Goal: Task Accomplishment & Management: Use online tool/utility

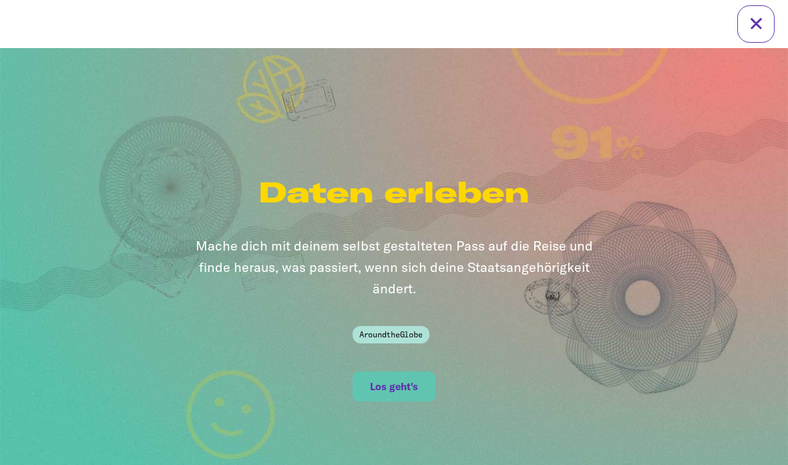
click at [390, 371] on button "Los geht's" at bounding box center [393, 386] width 82 height 30
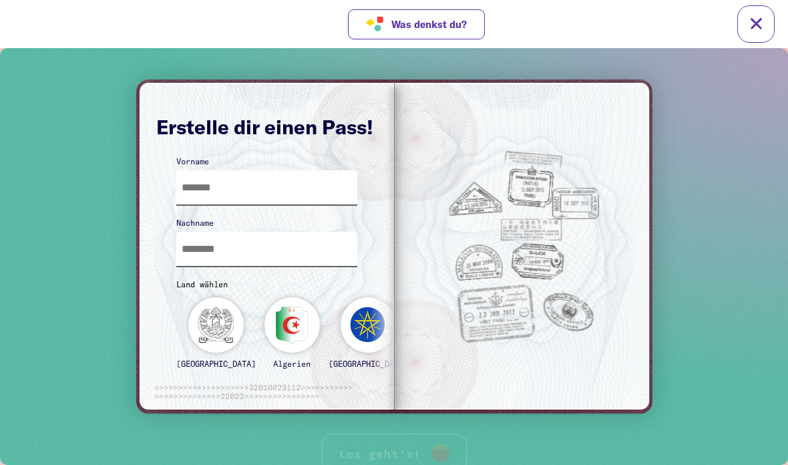
click at [215, 190] on input "text" at bounding box center [267, 187] width 182 height 34
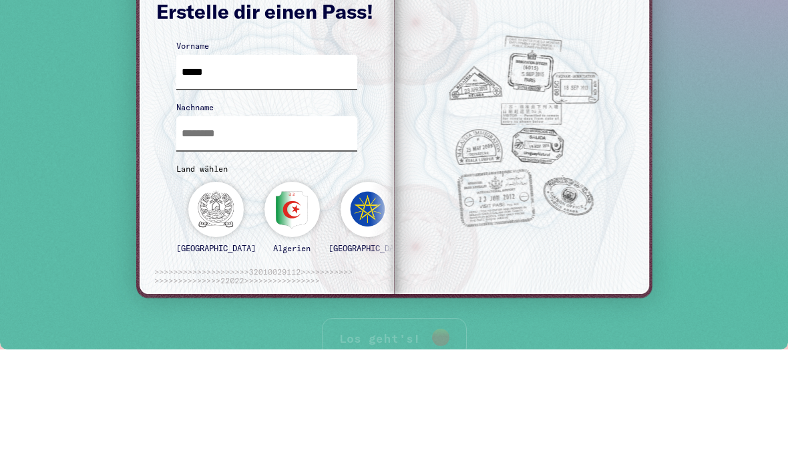
type input "*****"
click at [290, 118] on input "text" at bounding box center [267, 133] width 182 height 34
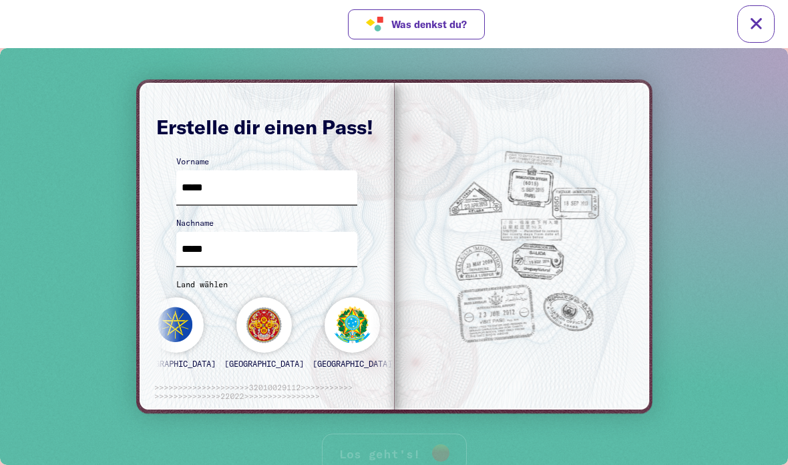
type input "*****"
click at [202, 336] on div "[GEOGRAPHIC_DATA] Algerien [GEOGRAPHIC_DATA] [GEOGRAPHIC_DATA] [GEOGRAPHIC_DATA…" at bounding box center [668, 332] width 1369 height 96
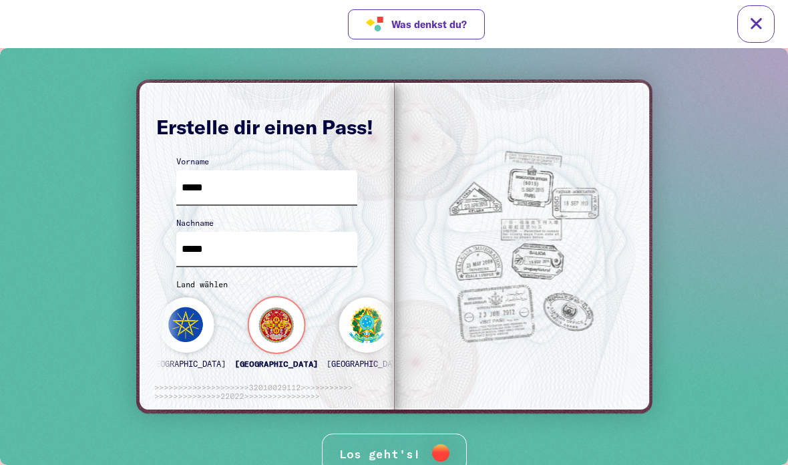
click at [206, 332] on div "[GEOGRAPHIC_DATA] Algerien [GEOGRAPHIC_DATA] [GEOGRAPHIC_DATA] [GEOGRAPHIC_DATA…" at bounding box center [680, 332] width 1373 height 96
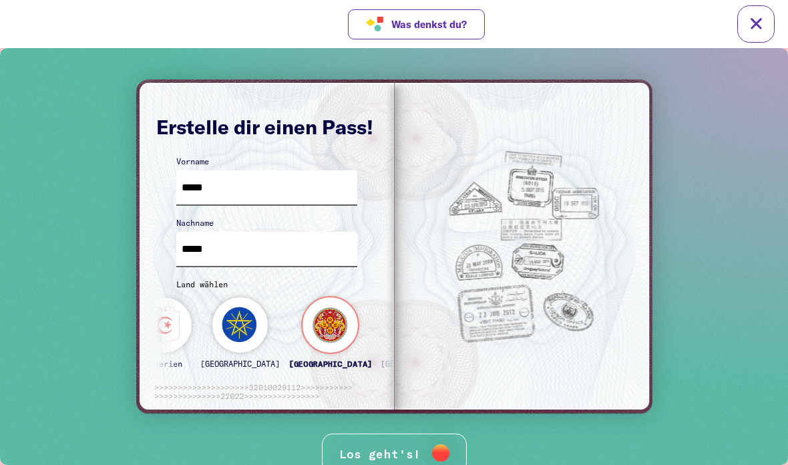
click at [288, 326] on div "[GEOGRAPHIC_DATA]" at bounding box center [329, 338] width 83 height 83
click at [412, 443] on div "Los geht's!" at bounding box center [394, 453] width 145 height 41
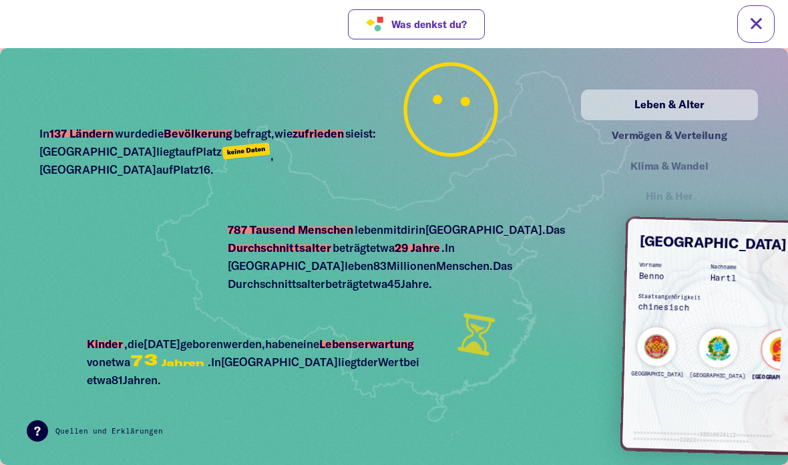
click at [751, 351] on div "[GEOGRAPHIC_DATA]" at bounding box center [781, 358] width 60 height 59
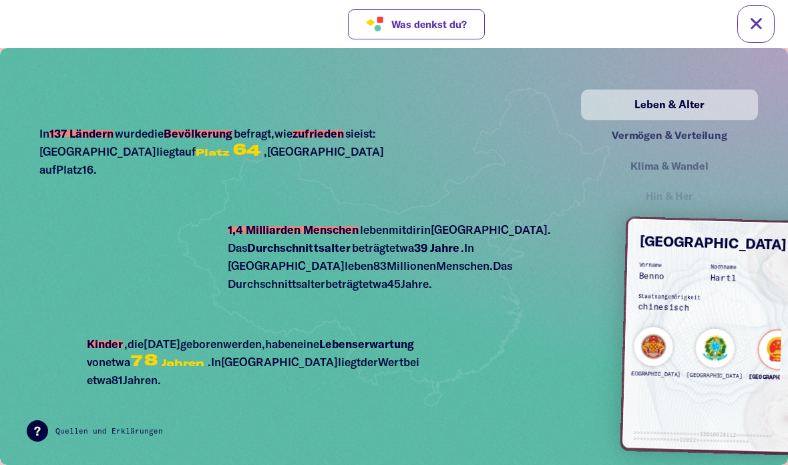
click at [686, 337] on div "[GEOGRAPHIC_DATA]" at bounding box center [714, 357] width 57 height 59
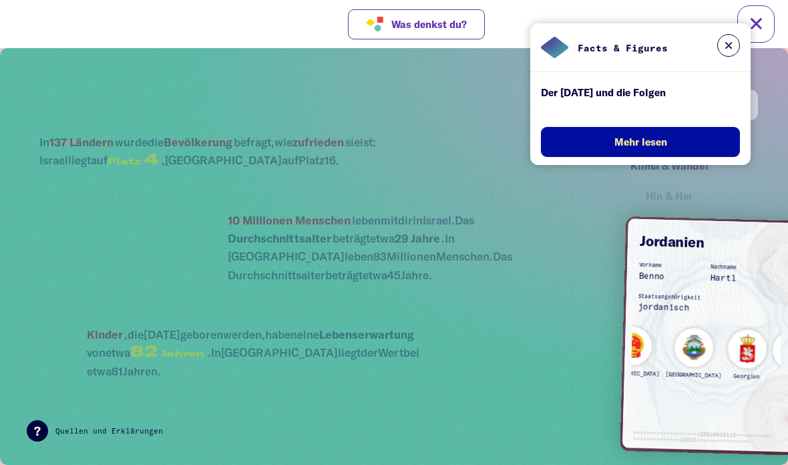
click at [756, 348] on div "[GEOGRAPHIC_DATA] Algerien [GEOGRAPHIC_DATA] [GEOGRAPHIC_DATA] [GEOGRAPHIC_DATA…" at bounding box center [796, 354] width 969 height 93
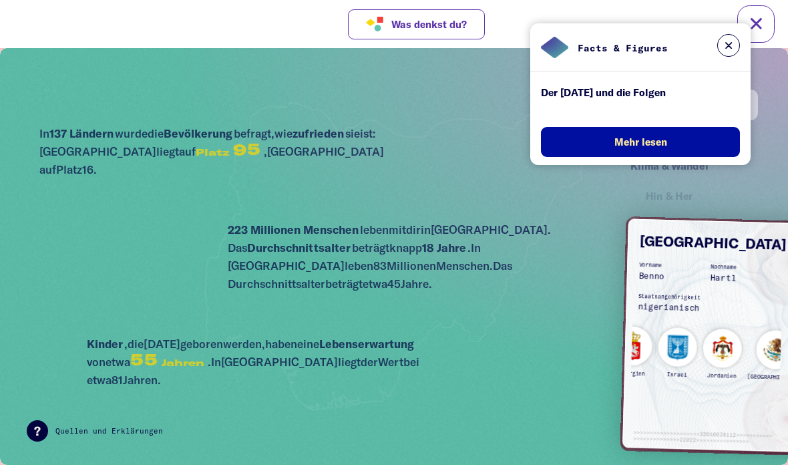
click at [761, 348] on div "[GEOGRAPHIC_DATA] Algerien [GEOGRAPHIC_DATA] [GEOGRAPHIC_DATA] [GEOGRAPHIC_DATA…" at bounding box center [684, 352] width 972 height 93
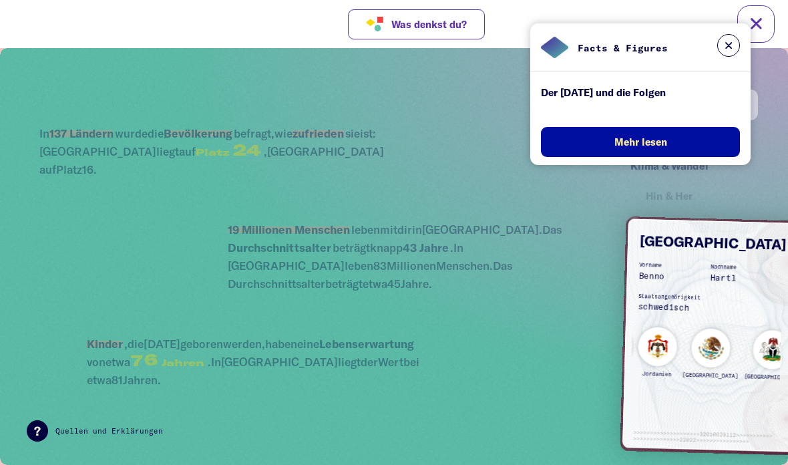
click at [760, 346] on div "[GEOGRAPHIC_DATA] Algerien [GEOGRAPHIC_DATA] [GEOGRAPHIC_DATA] [GEOGRAPHIC_DATA…" at bounding box center [618, 350] width 972 height 93
click at [666, 344] on div "[GEOGRAPHIC_DATA] Algerien [GEOGRAPHIC_DATA] [GEOGRAPHIC_DATA] [GEOGRAPHIC_DATA…" at bounding box center [610, 350] width 972 height 93
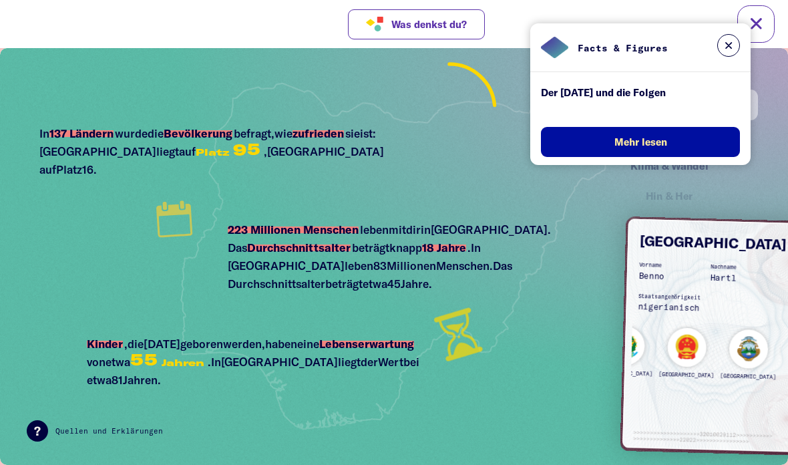
click at [781, 346] on div "Georgien" at bounding box center [801, 359] width 40 height 59
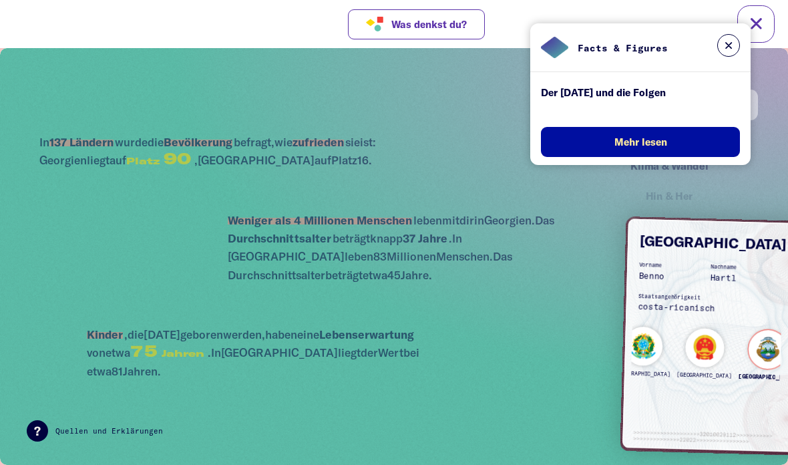
click at [738, 346] on div "[GEOGRAPHIC_DATA]" at bounding box center [768, 358] width 60 height 59
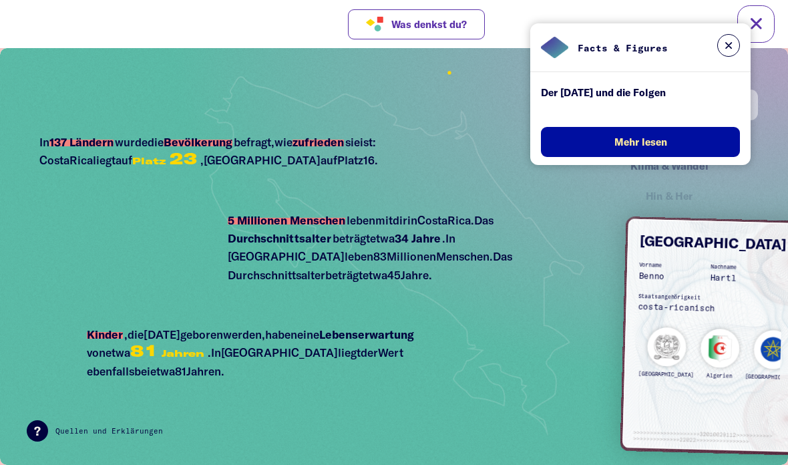
click at [703, 348] on div "Algerien" at bounding box center [719, 357] width 40 height 59
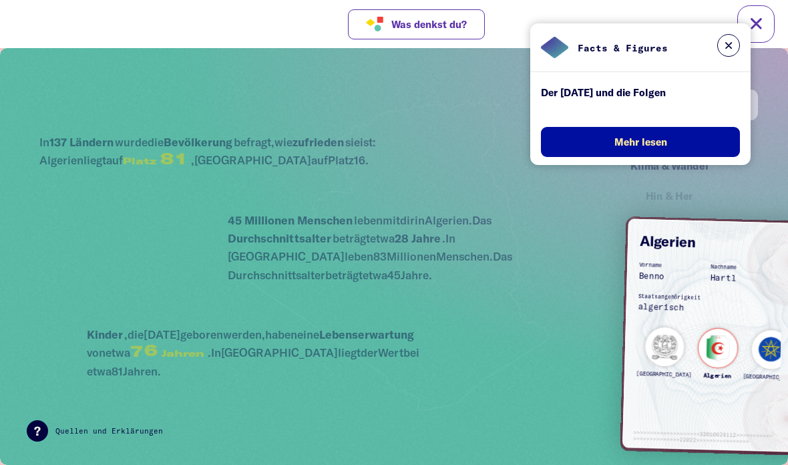
click at [643, 350] on div "[GEOGRAPHIC_DATA]" at bounding box center [663, 355] width 57 height 59
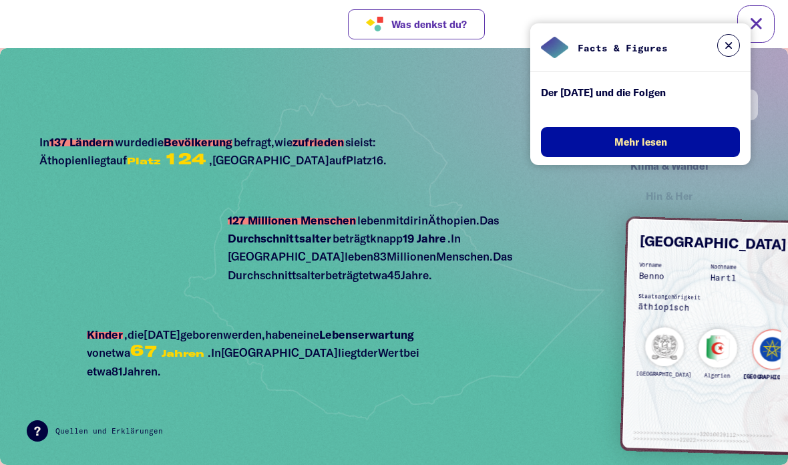
click at [654, 338] on div "[GEOGRAPHIC_DATA]" at bounding box center [663, 355] width 57 height 59
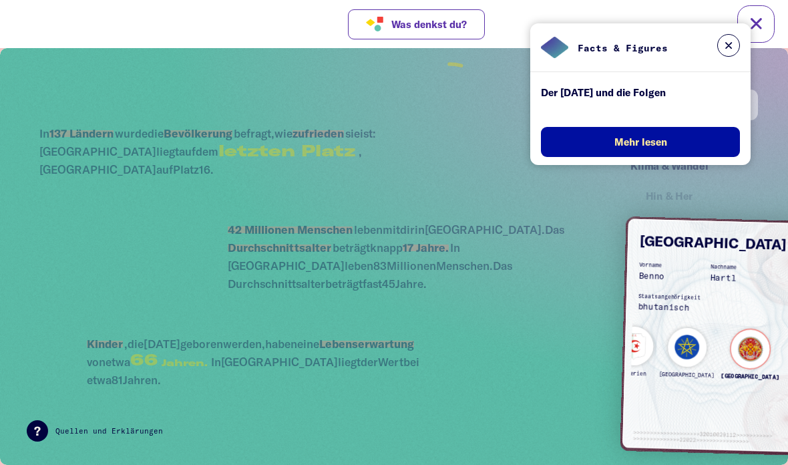
click at [719, 343] on div "[GEOGRAPHIC_DATA]" at bounding box center [749, 357] width 60 height 59
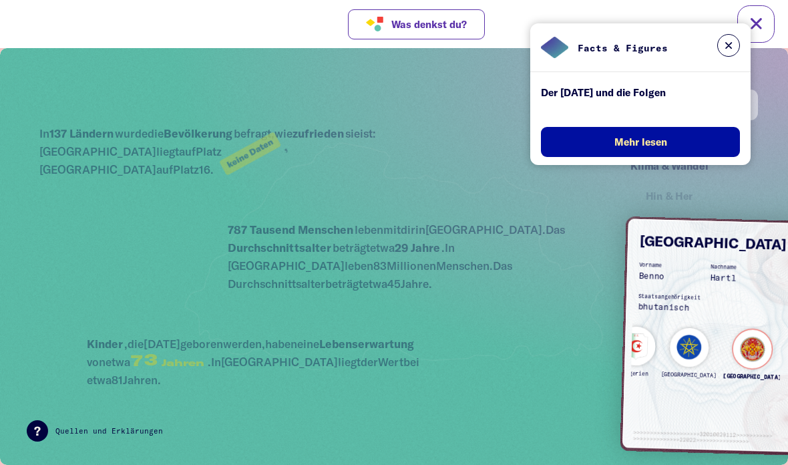
click at [722, 344] on div "[GEOGRAPHIC_DATA]" at bounding box center [752, 357] width 60 height 59
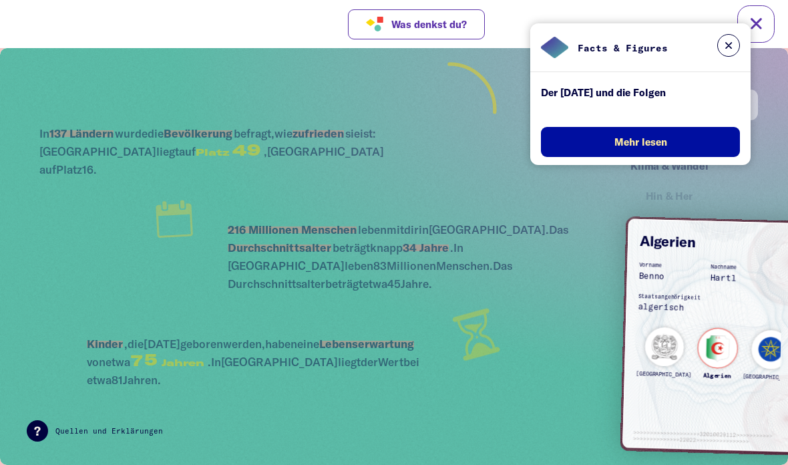
click at [709, 348] on div "Algerien" at bounding box center [717, 357] width 40 height 59
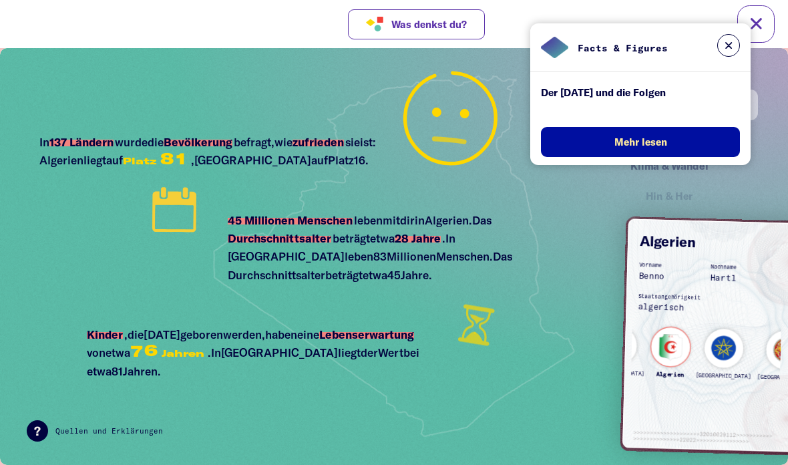
click at [756, 354] on div "[GEOGRAPHIC_DATA]" at bounding box center [784, 359] width 57 height 59
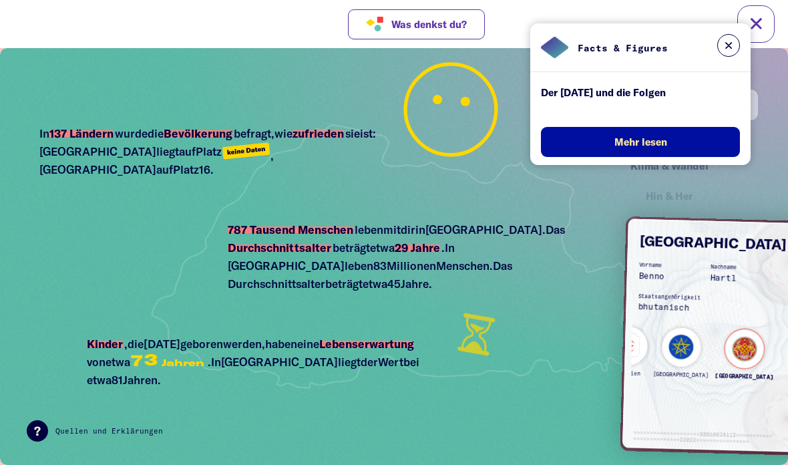
click at [739, 29] on div "Facts & Figures" at bounding box center [640, 47] width 220 height 49
click at [726, 39] on button at bounding box center [728, 45] width 23 height 23
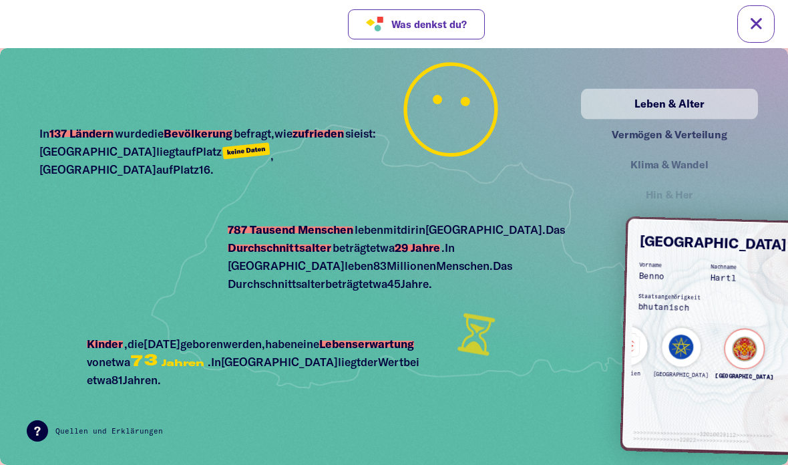
click at [685, 136] on div "Vermögen & Verteilung" at bounding box center [669, 134] width 148 height 17
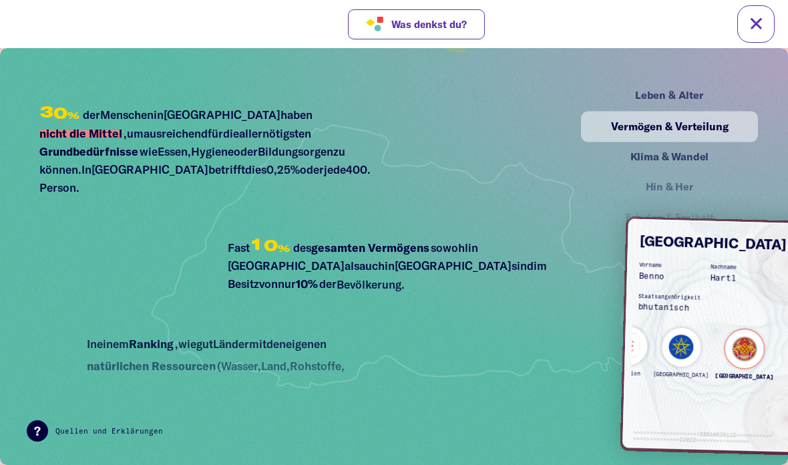
click at [692, 143] on div "Klima & Wandel" at bounding box center [670, 157] width 174 height 30
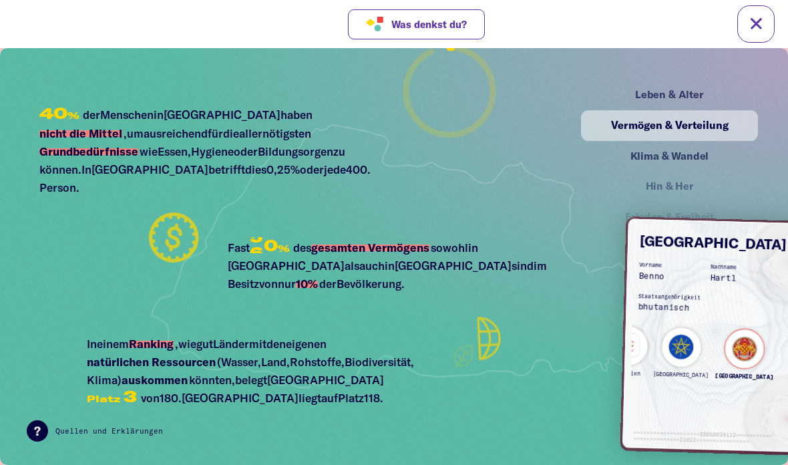
click at [682, 150] on div "Klima & Wandel" at bounding box center [669, 156] width 148 height 17
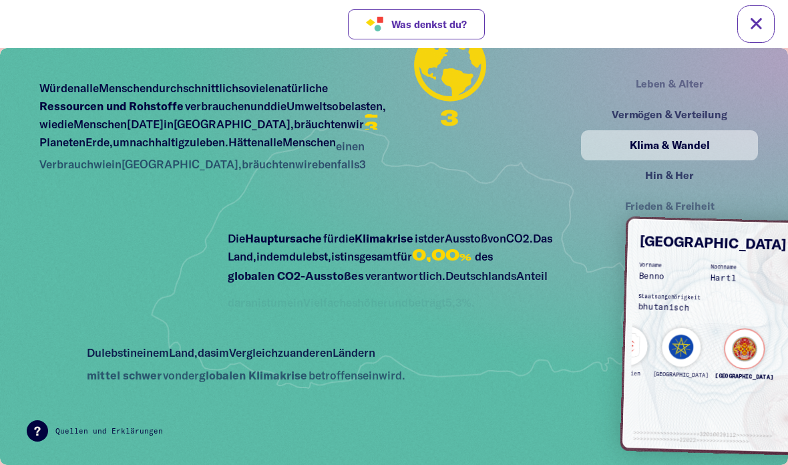
click at [680, 177] on div "Hin & Her" at bounding box center [669, 176] width 148 height 17
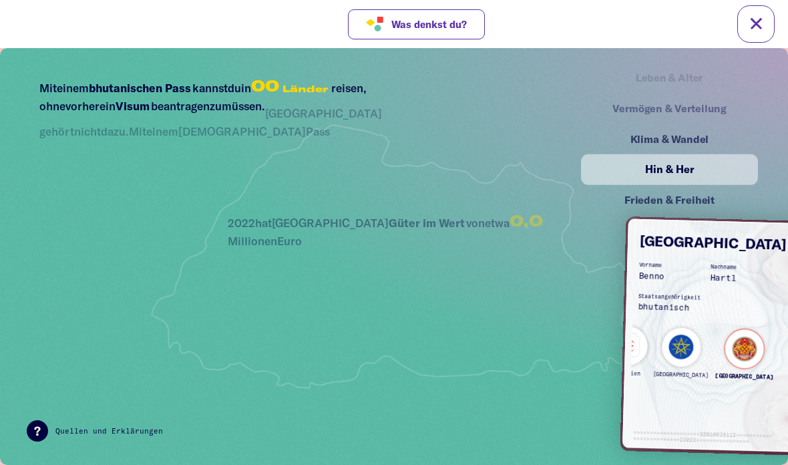
click at [696, 200] on div "Frieden & Freiheit" at bounding box center [669, 200] width 148 height 17
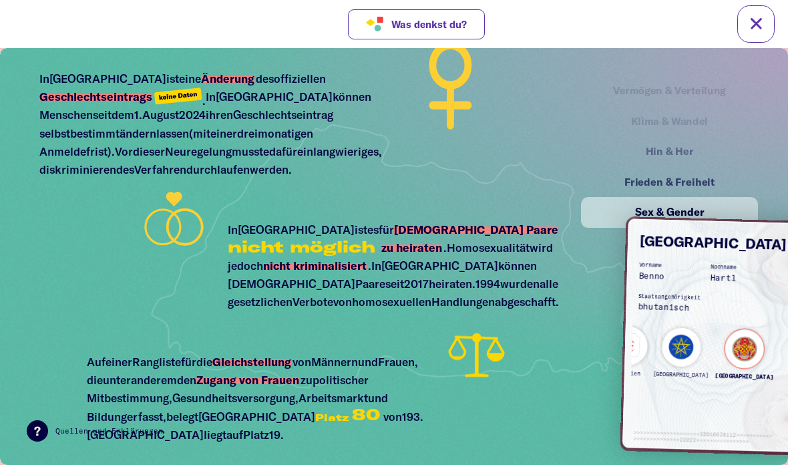
click at [691, 182] on div "Frieden & Freiheit" at bounding box center [669, 182] width 148 height 17
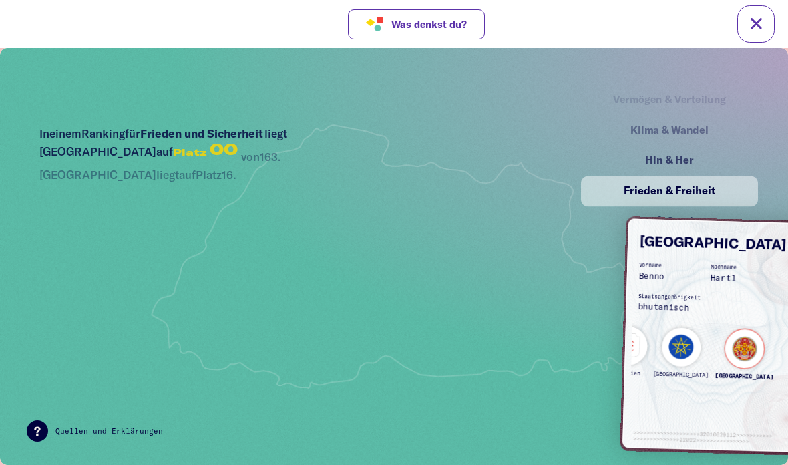
click at [695, 207] on div "Sex & Gender" at bounding box center [670, 221] width 174 height 30
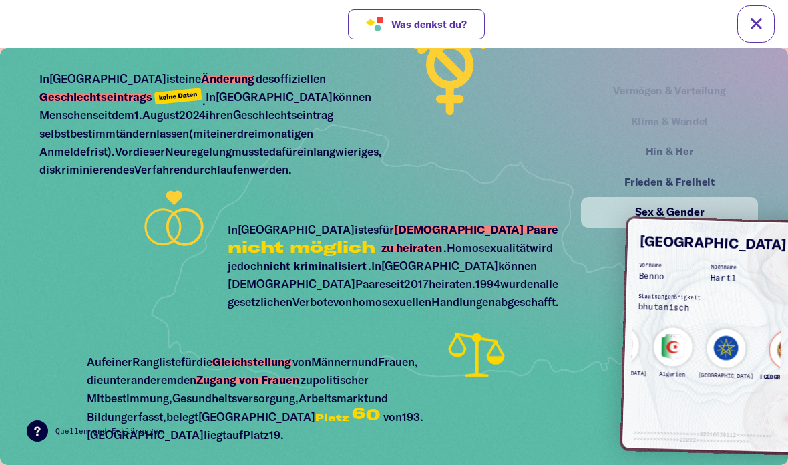
click at [666, 127] on div "Klima & Wandel" at bounding box center [669, 121] width 144 height 17
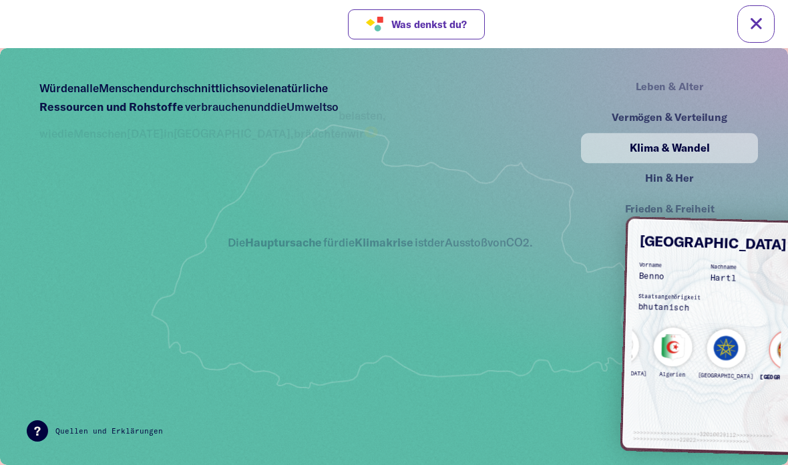
click at [428, 19] on span "Was denkst du?" at bounding box center [428, 24] width 75 height 11
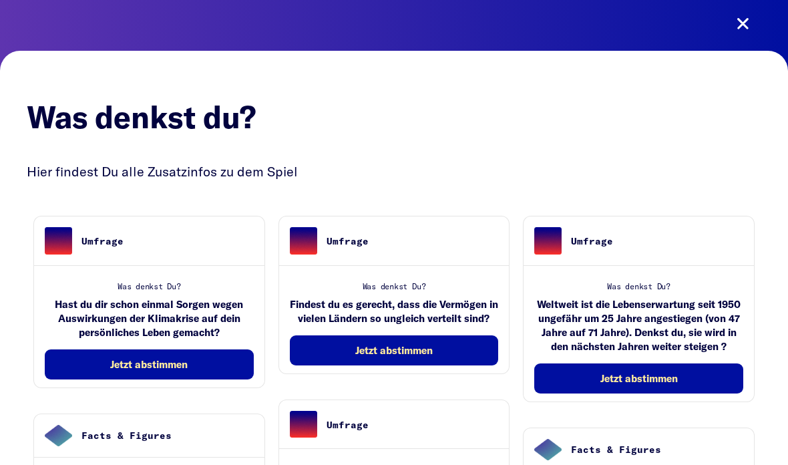
click at [643, 365] on button "Jetzt abstimmen" at bounding box center [638, 378] width 209 height 30
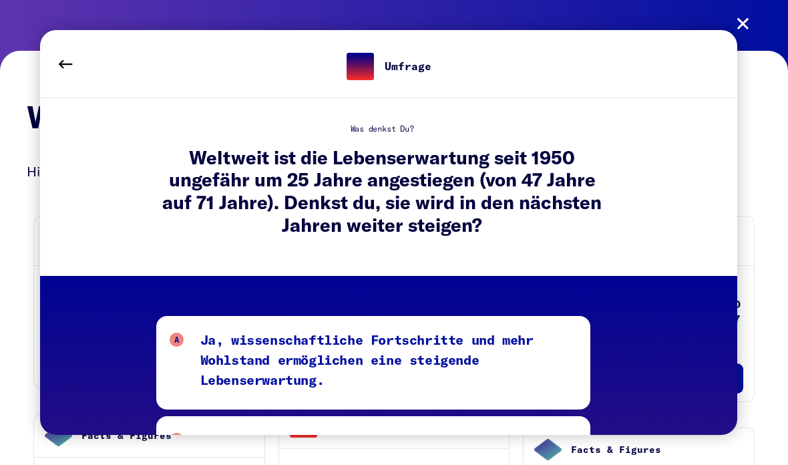
click at [743, 15] on button at bounding box center [741, 23] width 37 height 37
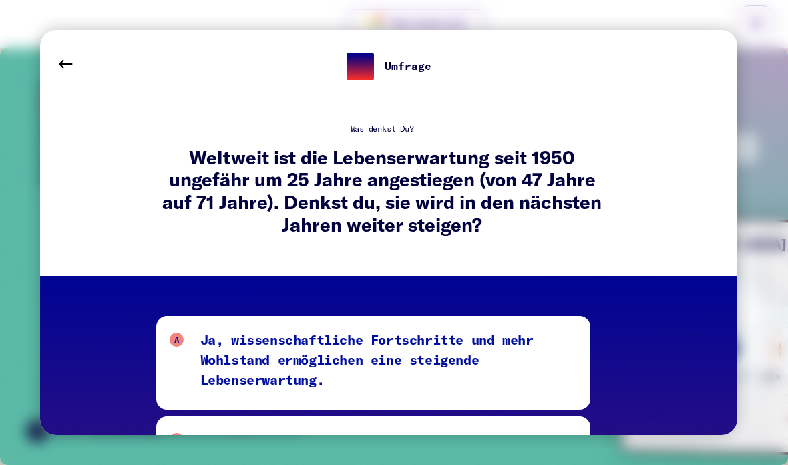
click at [747, 26] on div "Umfrage Was denkst Du? Weltweit ist die Lebenserwartung seit 1950 ungefähr um 2…" at bounding box center [388, 232] width 723 height 431
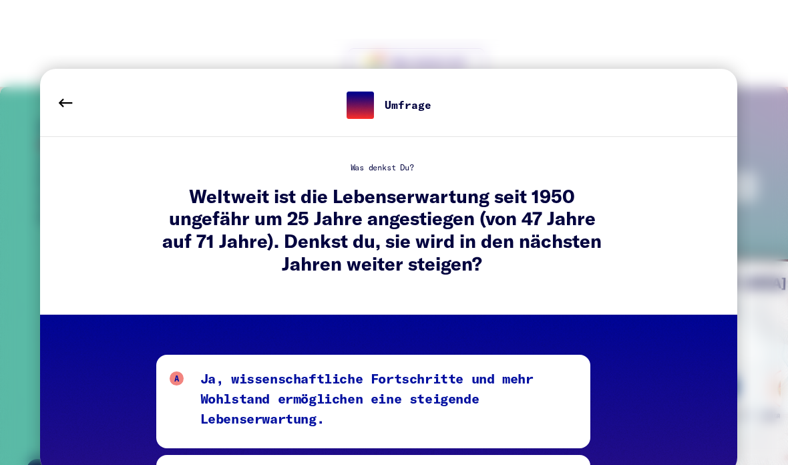
scroll to position [11, 0]
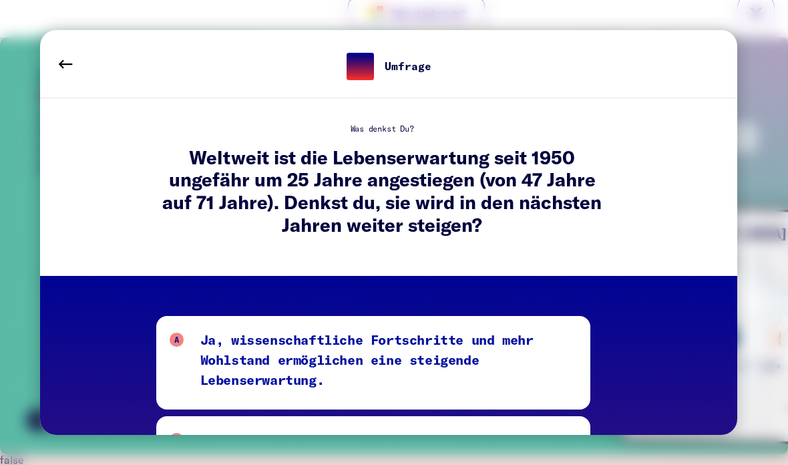
click at [68, 77] on button at bounding box center [65, 63] width 37 height 37
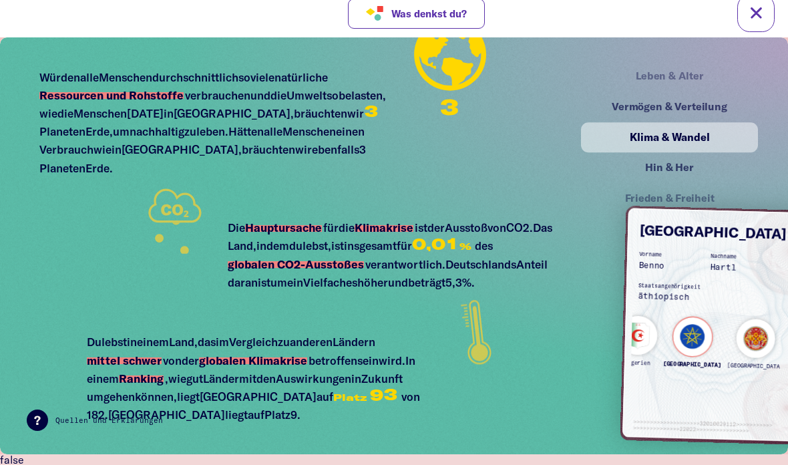
click at [657, 336] on div "Algerien" at bounding box center [637, 344] width 40 height 59
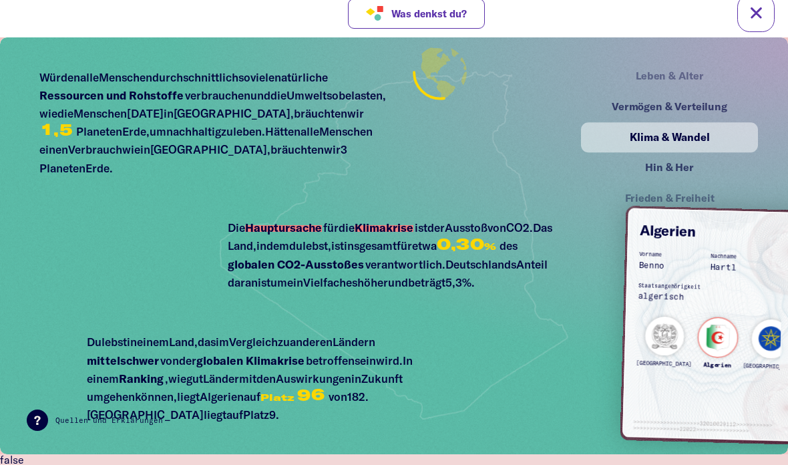
click at [705, 337] on div "Algerien" at bounding box center [717, 346] width 40 height 59
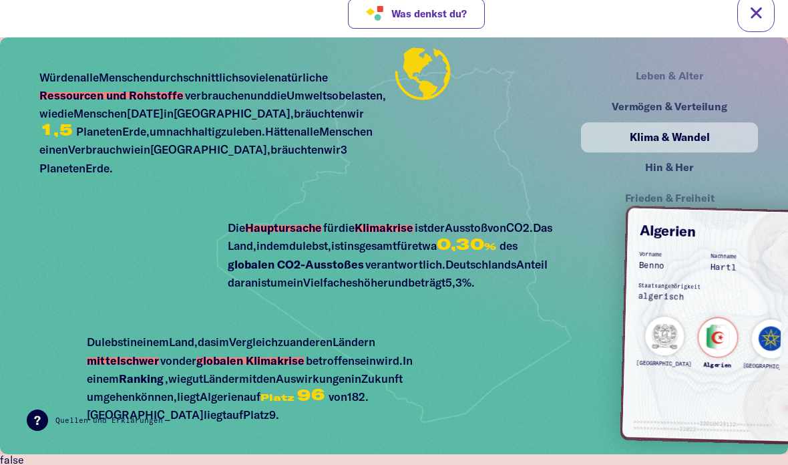
click at [645, 328] on div "[GEOGRAPHIC_DATA]" at bounding box center [663, 345] width 57 height 59
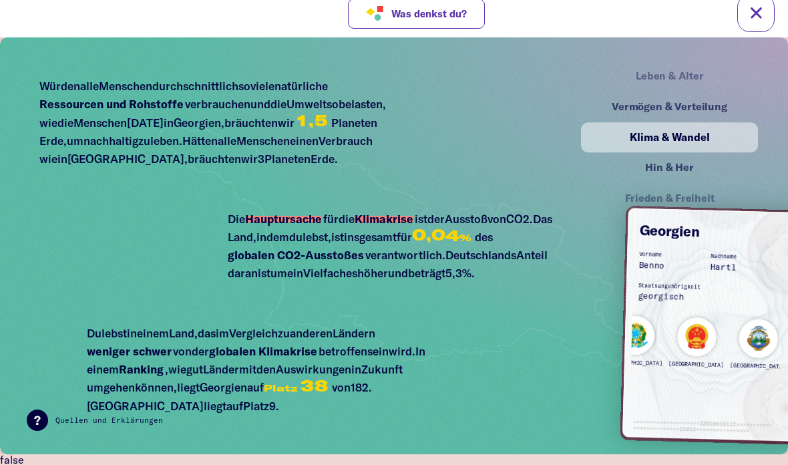
click at [631, 336] on img at bounding box center [714, 324] width 184 height 233
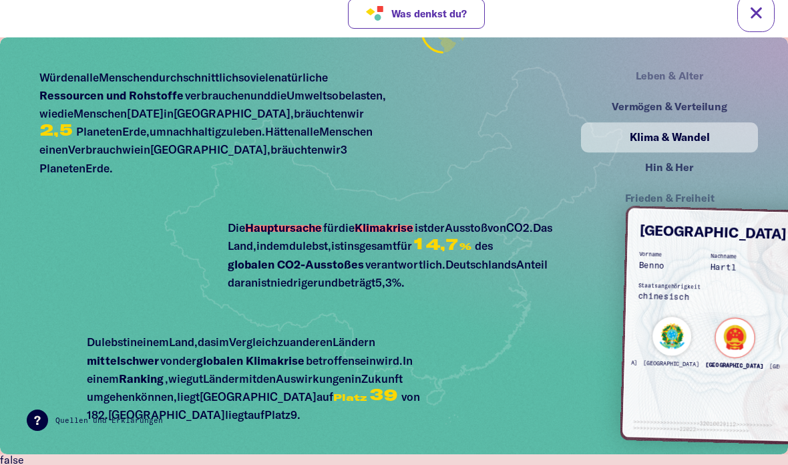
click at [571, 368] on img at bounding box center [393, 245] width 607 height 422
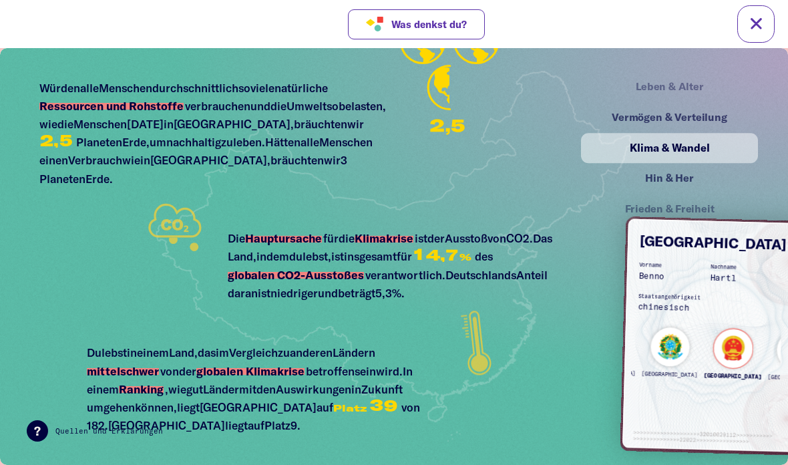
scroll to position [3, 0]
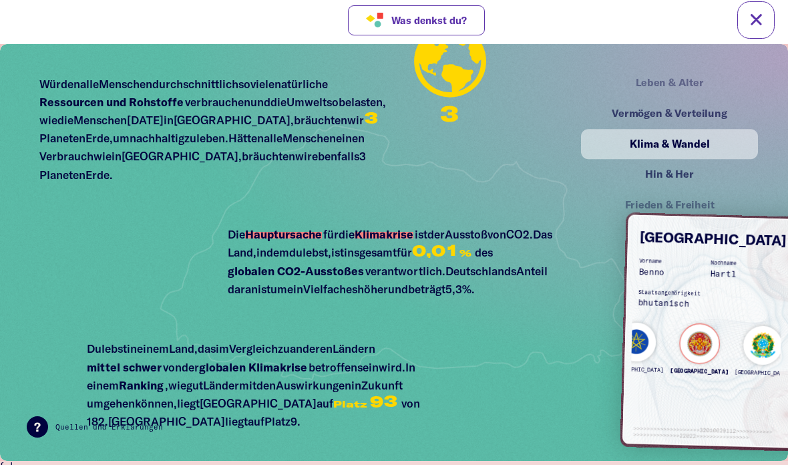
click at [502, 300] on img at bounding box center [393, 252] width 607 height 422
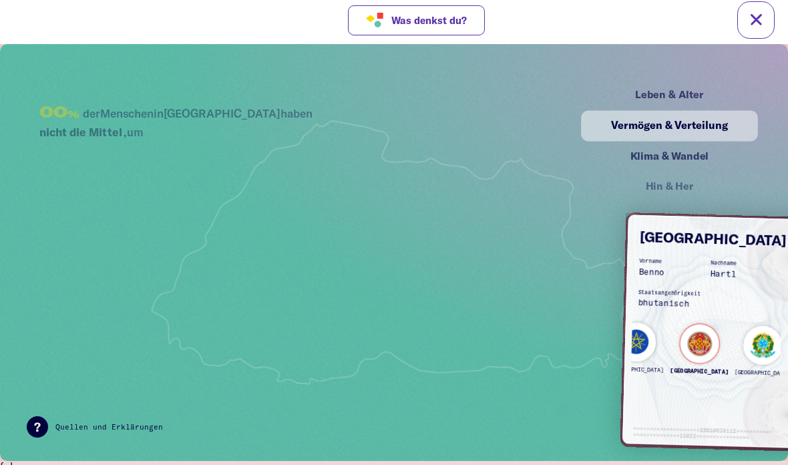
click at [697, 74] on img at bounding box center [394, 252] width 630 height 438
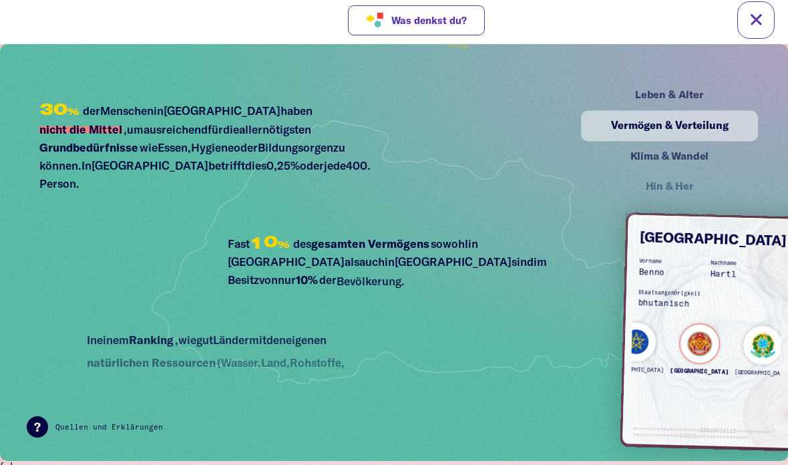
click at [685, 95] on div "Leben & Alter" at bounding box center [669, 95] width 148 height 17
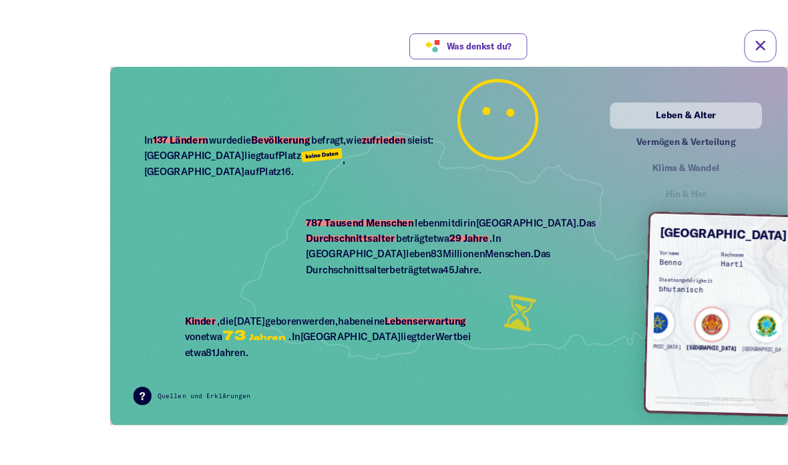
scroll to position [11, 0]
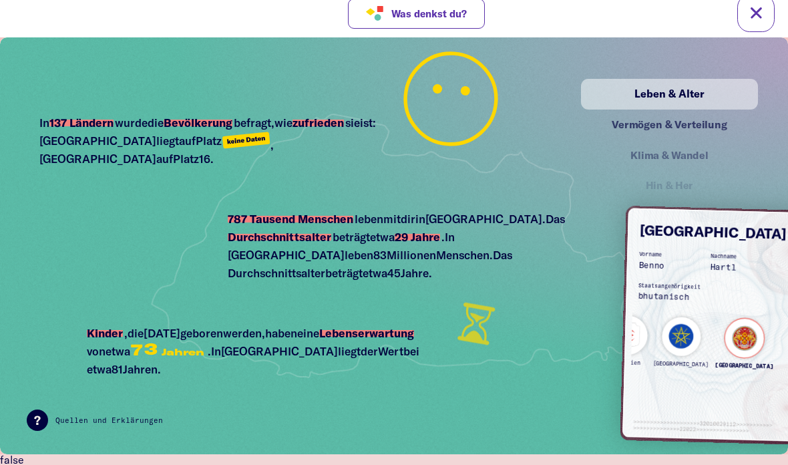
click at [668, 347] on div "[GEOGRAPHIC_DATA]" at bounding box center [680, 345] width 57 height 59
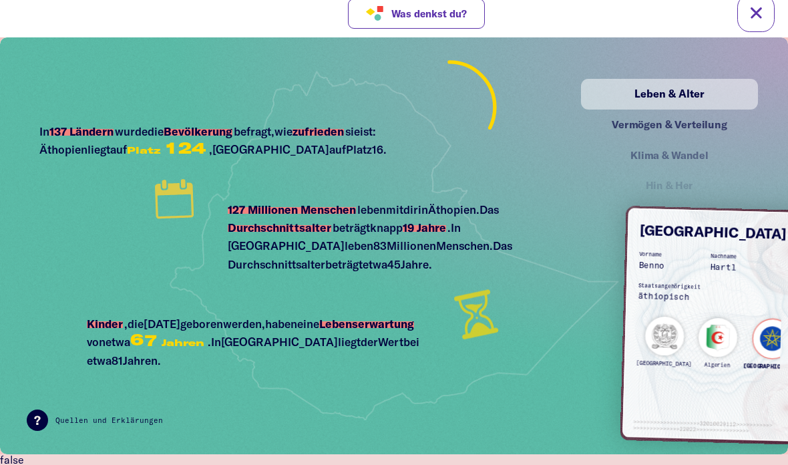
click at [664, 328] on div "[GEOGRAPHIC_DATA]" at bounding box center [663, 345] width 57 height 59
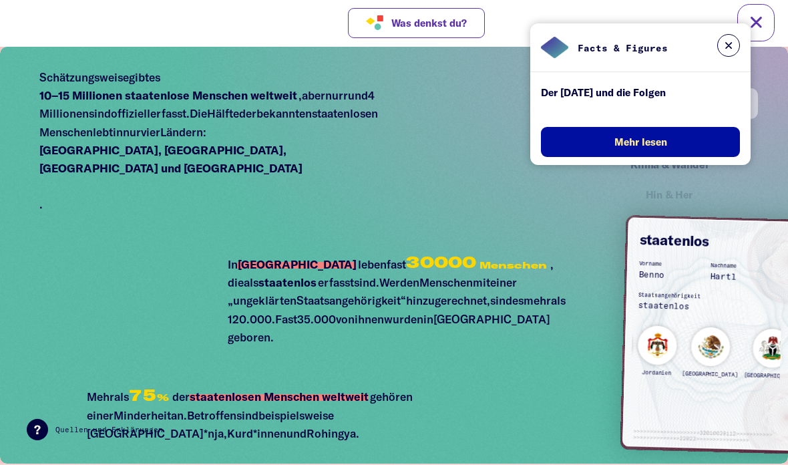
scroll to position [0, 0]
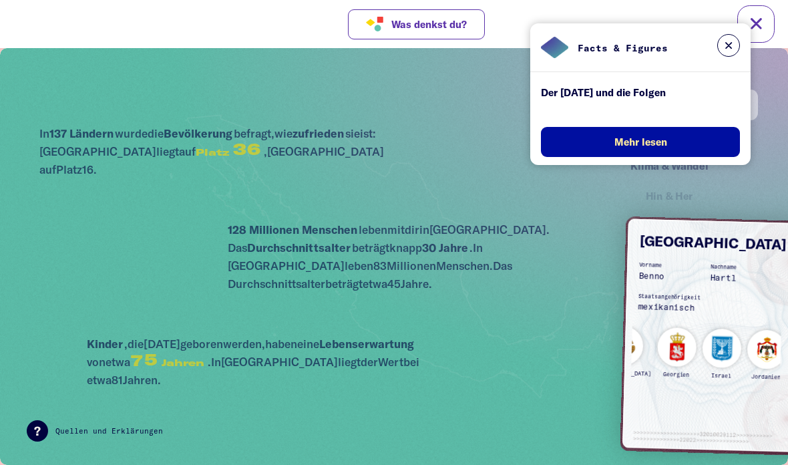
click at [746, 341] on div "Jordanien" at bounding box center [766, 358] width 40 height 59
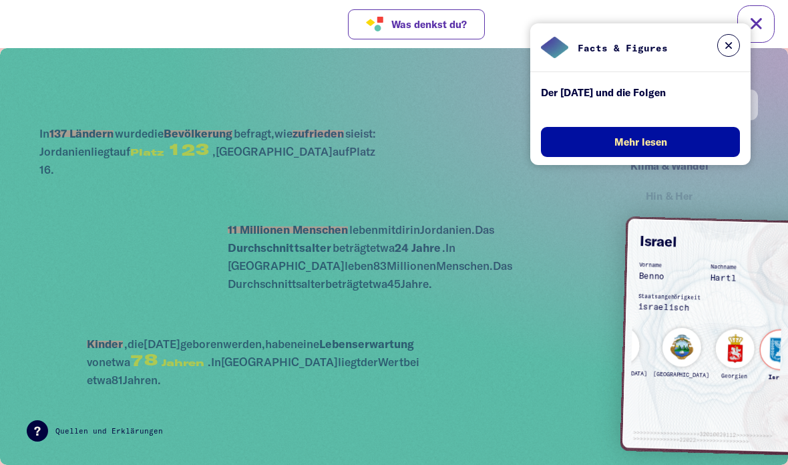
click at [759, 338] on div "Israel" at bounding box center [779, 359] width 40 height 59
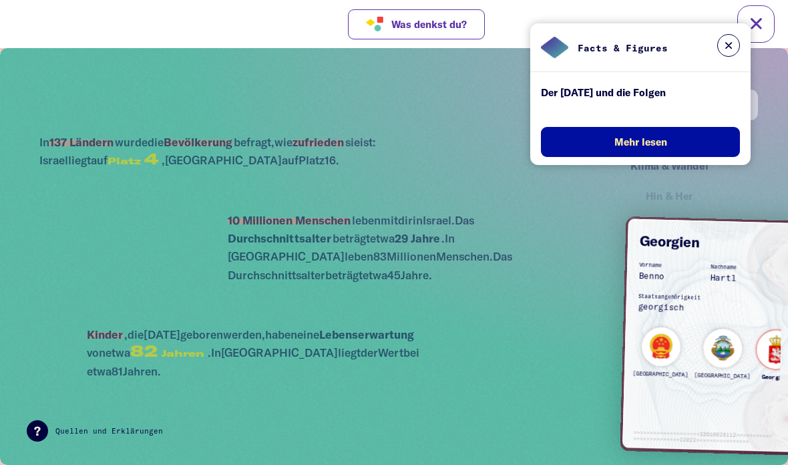
click at [756, 344] on div "Georgien" at bounding box center [776, 359] width 40 height 59
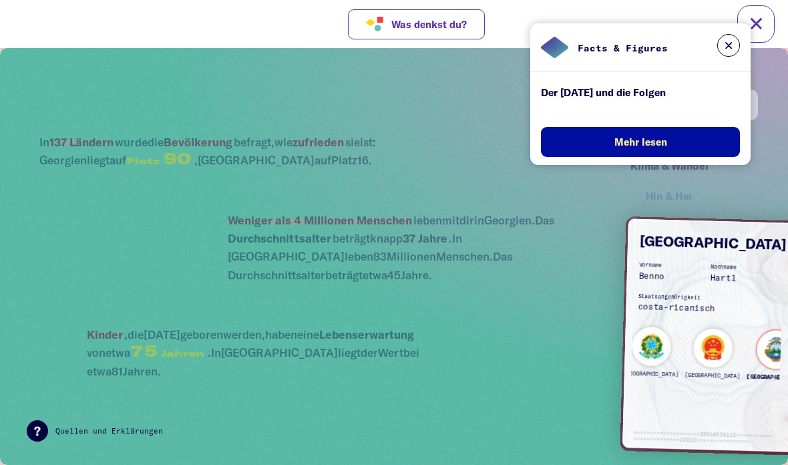
click at [746, 334] on div "[GEOGRAPHIC_DATA]" at bounding box center [776, 358] width 60 height 59
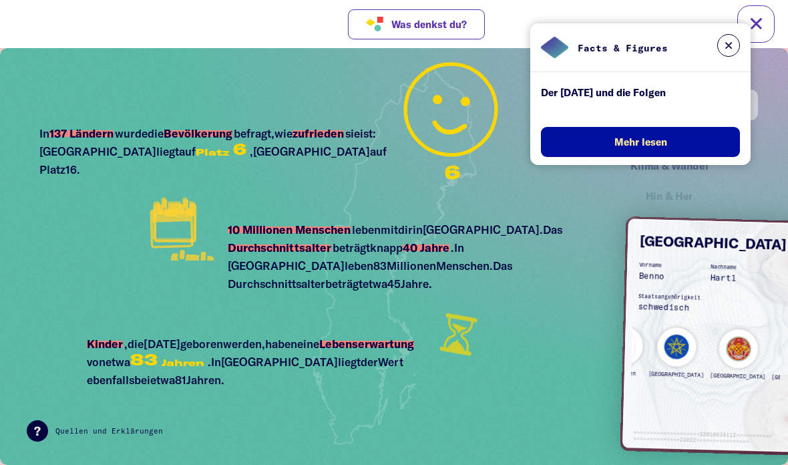
click at [709, 340] on div "[GEOGRAPHIC_DATA]" at bounding box center [737, 357] width 57 height 59
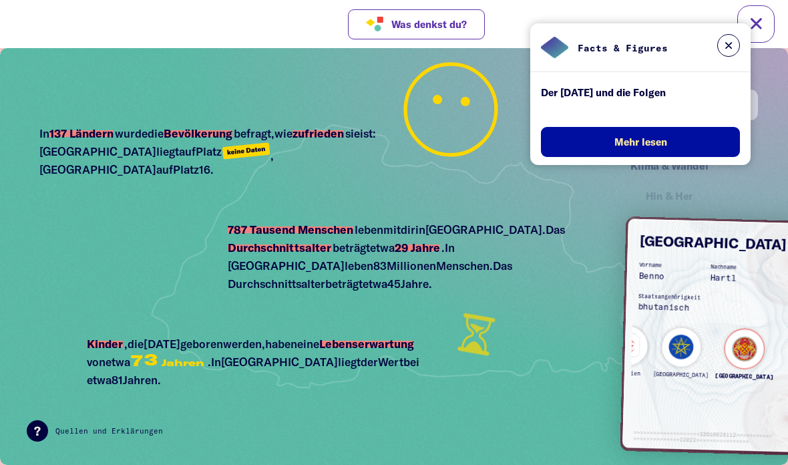
click at [735, 43] on button at bounding box center [728, 45] width 23 height 23
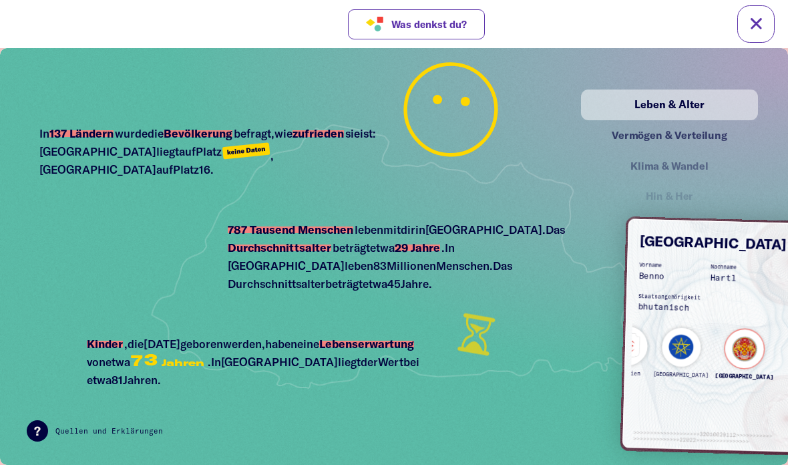
click at [692, 132] on div "Vermögen & Verteilung" at bounding box center [669, 135] width 148 height 17
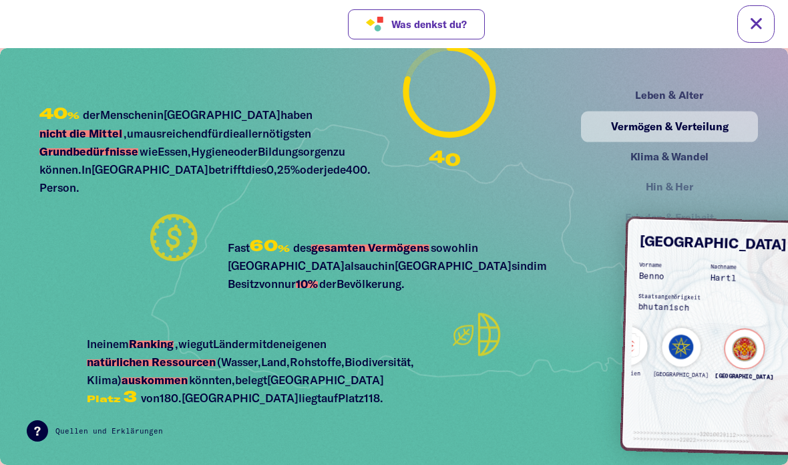
click at [716, 101] on div "Leben & Alter" at bounding box center [669, 95] width 148 height 17
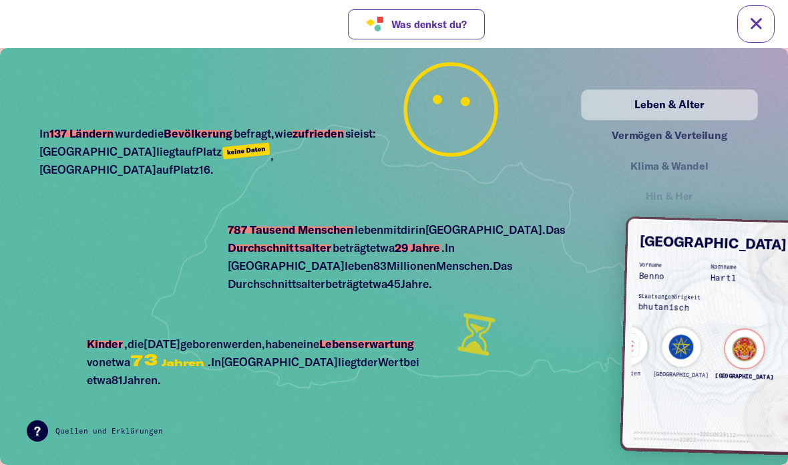
click at [707, 136] on div "Vermögen & Verteilung" at bounding box center [669, 135] width 148 height 17
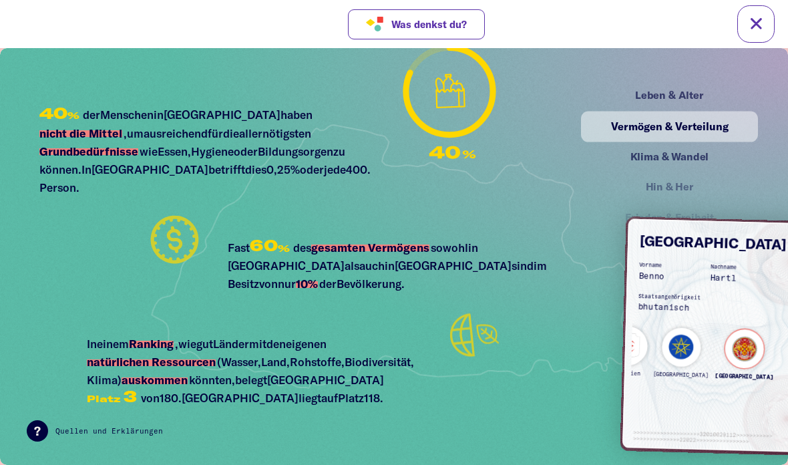
click at [661, 93] on div "Leben & Alter" at bounding box center [669, 95] width 148 height 17
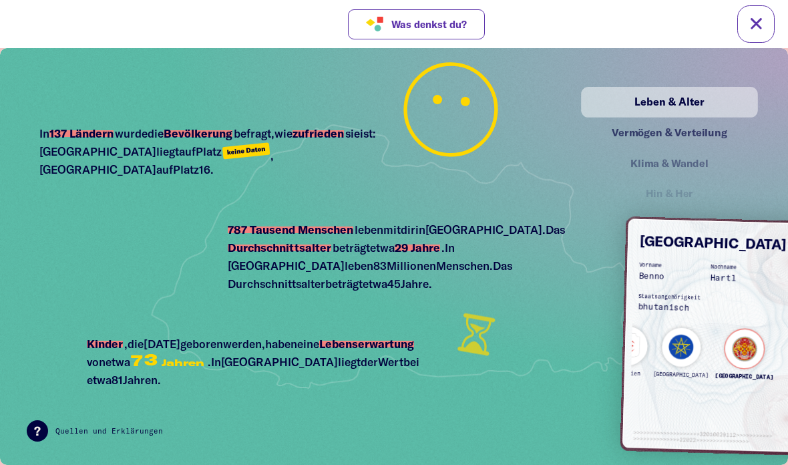
click at [691, 132] on div "Vermögen & Verteilung" at bounding box center [669, 132] width 148 height 17
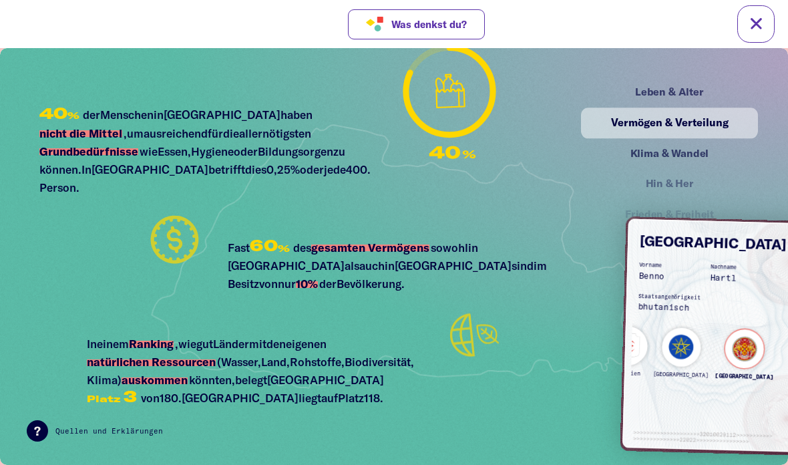
click at [681, 154] on div "Klima & Wandel" at bounding box center [669, 153] width 148 height 17
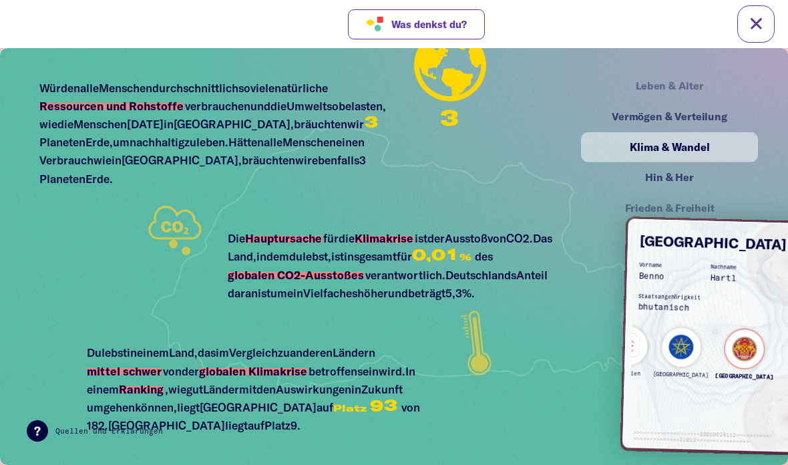
click at [661, 178] on div "Hin & Her" at bounding box center [669, 177] width 148 height 17
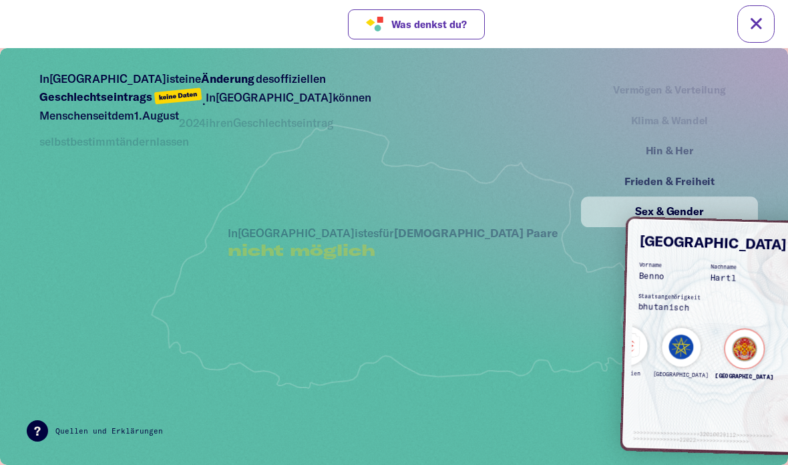
click at [681, 135] on div "Klima & Wandel" at bounding box center [669, 120] width 170 height 29
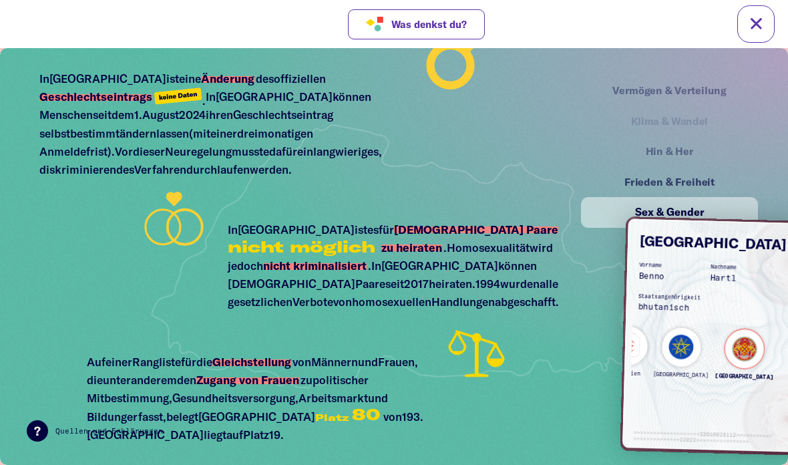
click at [691, 143] on div "Hin & Her" at bounding box center [668, 151] width 145 height 17
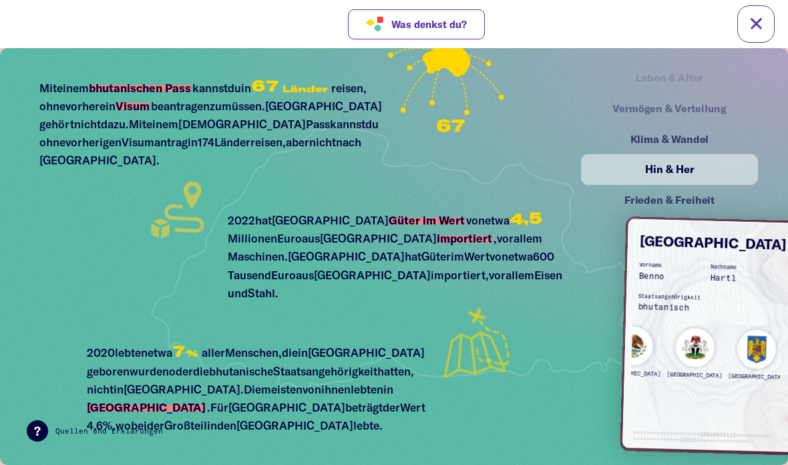
click at [657, 342] on div "[GEOGRAPHIC_DATA] Algerien [GEOGRAPHIC_DATA] [GEOGRAPHIC_DATA] [GEOGRAPHIC_DATA…" at bounding box center [538, 348] width 972 height 93
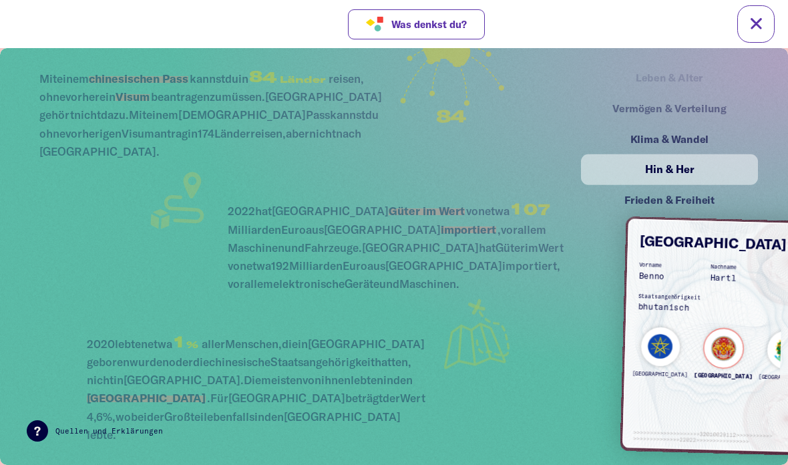
click at [654, 342] on div "[GEOGRAPHIC_DATA]" at bounding box center [659, 355] width 57 height 59
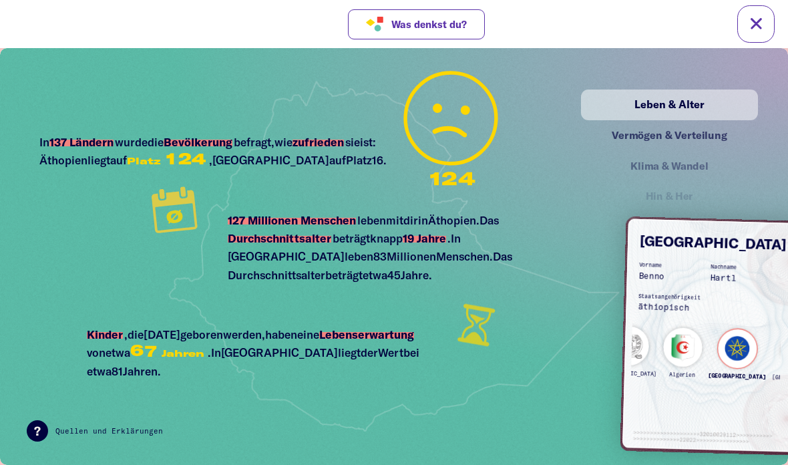
click at [772, 354] on div "[GEOGRAPHIC_DATA]" at bounding box center [800, 359] width 57 height 59
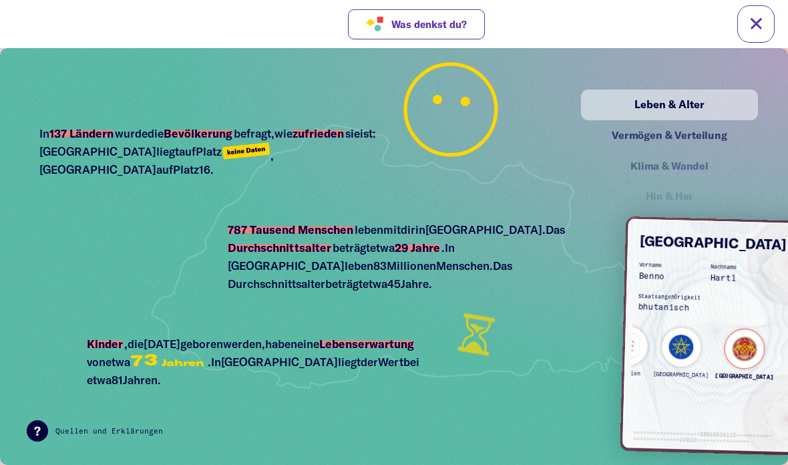
scroll to position [11, 0]
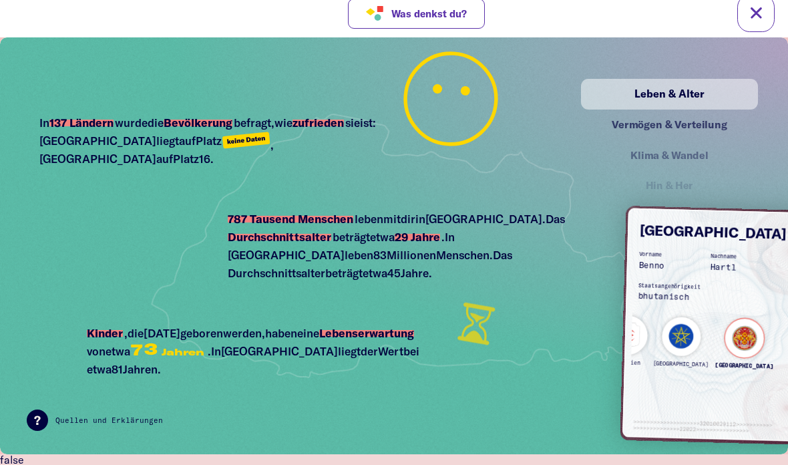
click at [681, 131] on div "Vermögen & Verteilung" at bounding box center [670, 124] width 174 height 30
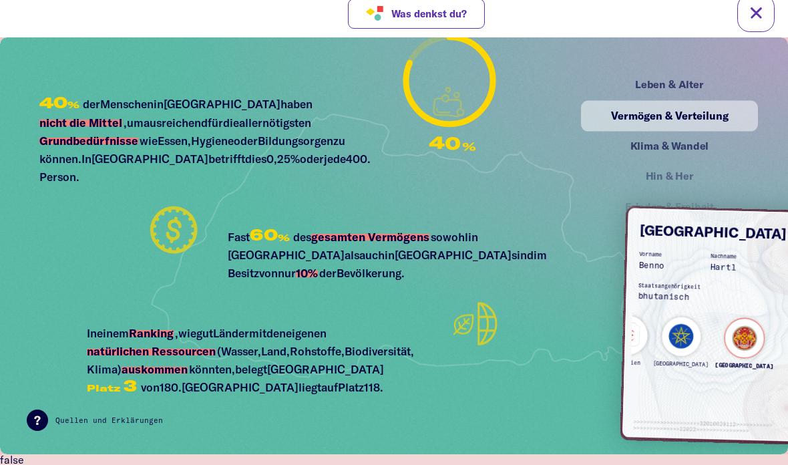
click at [695, 142] on div "Klima & Wandel" at bounding box center [669, 145] width 148 height 17
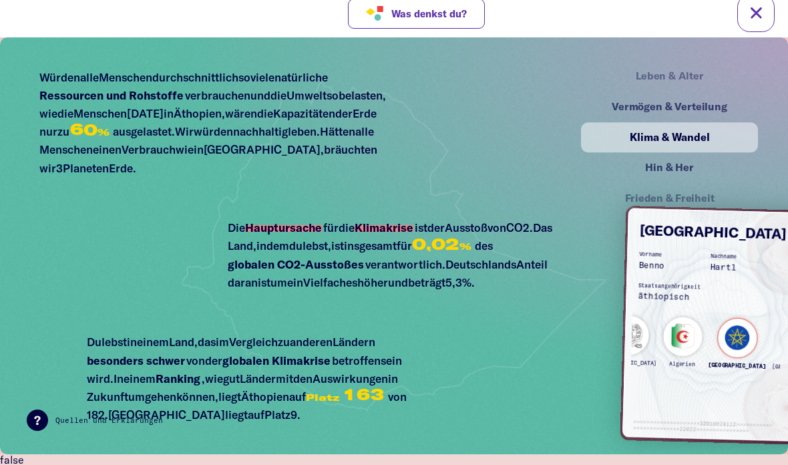
click at [664, 336] on div "Algerien" at bounding box center [682, 345] width 40 height 59
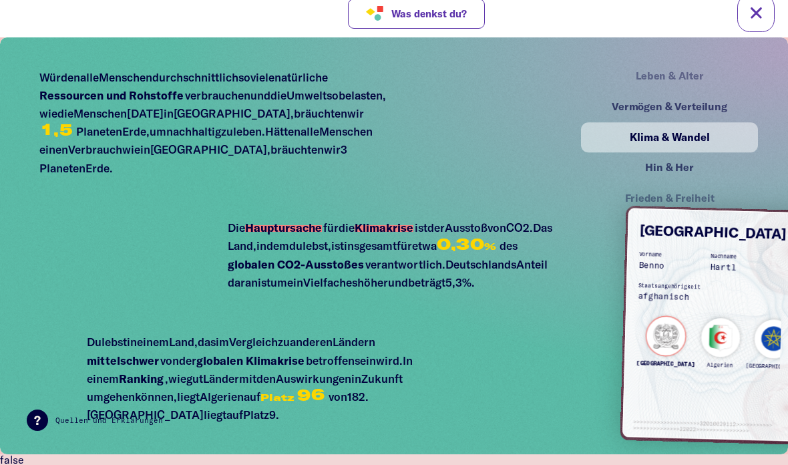
click at [663, 339] on div "[GEOGRAPHIC_DATA]" at bounding box center [665, 345] width 60 height 59
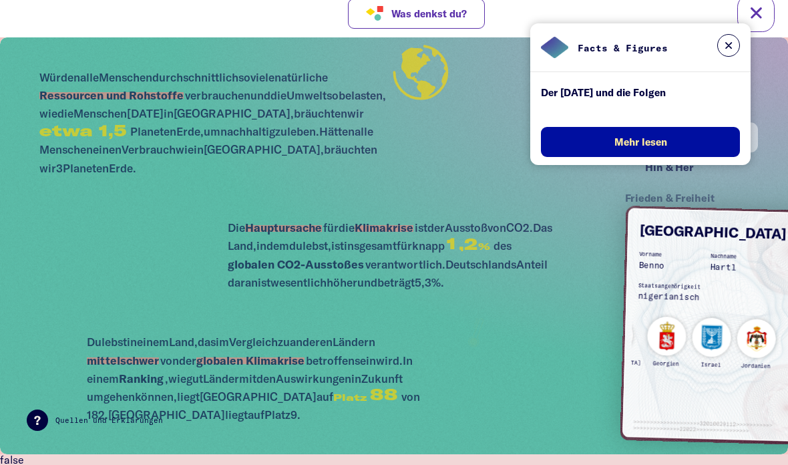
click at [758, 335] on div "[GEOGRAPHIC_DATA] Algerien [GEOGRAPHIC_DATA] [GEOGRAPHIC_DATA] [GEOGRAPHIC_DATA…" at bounding box center [717, 342] width 972 height 93
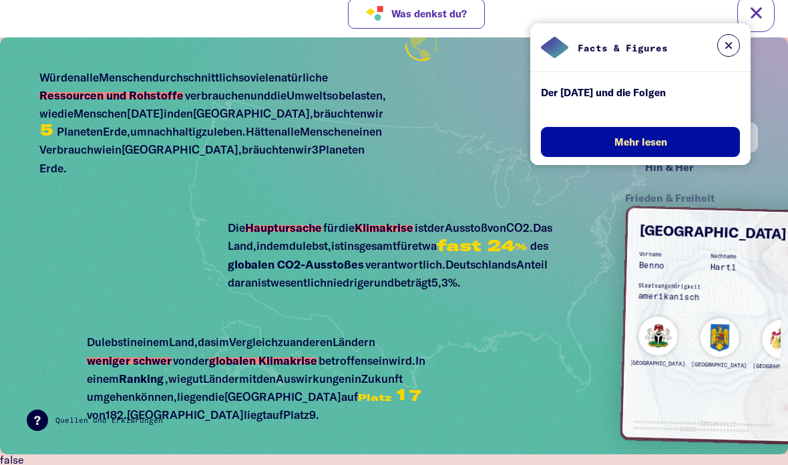
click at [728, 42] on button at bounding box center [728, 45] width 23 height 23
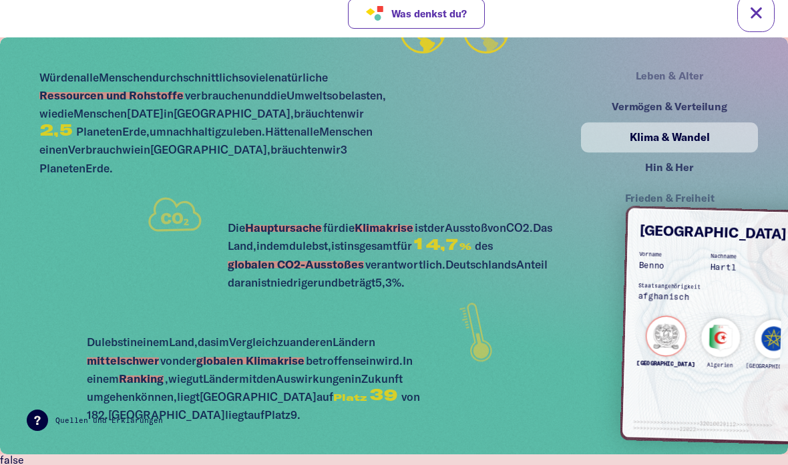
click at [655, 341] on div "[GEOGRAPHIC_DATA]" at bounding box center [665, 345] width 60 height 59
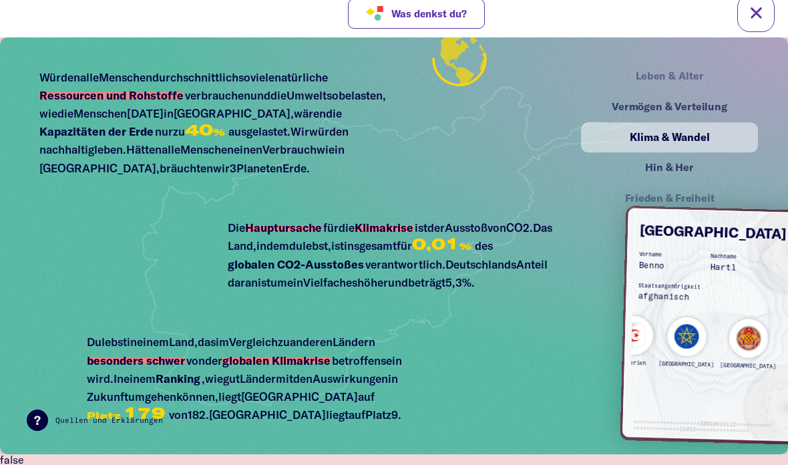
click at [719, 344] on div "[GEOGRAPHIC_DATA]" at bounding box center [747, 347] width 57 height 59
